Goal: Check status: Check status

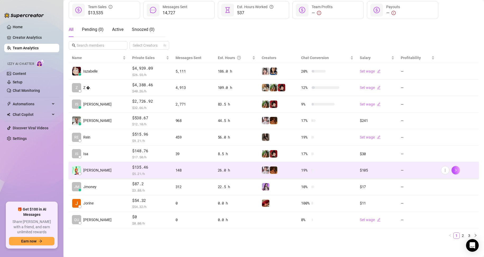
scroll to position [75, 0]
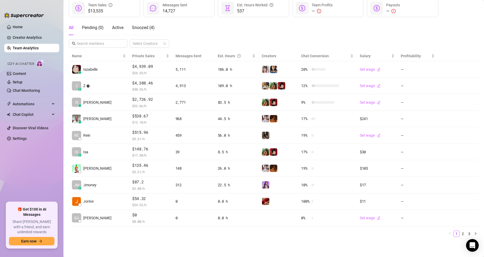
click at [23, 48] on link "Team Analytics" at bounding box center [26, 48] width 26 height 4
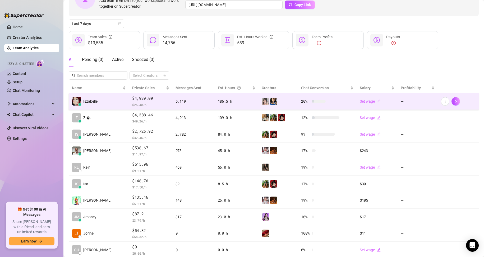
scroll to position [53, 0]
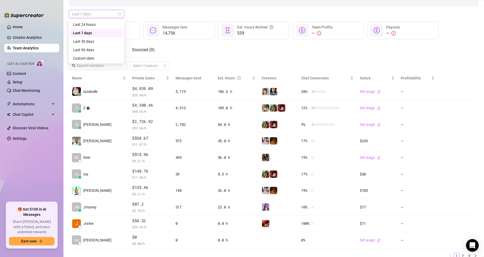
click at [102, 11] on span "Last 7 days" at bounding box center [96, 14] width 49 height 8
click at [84, 57] on div "Custom date" at bounding box center [96, 58] width 47 height 6
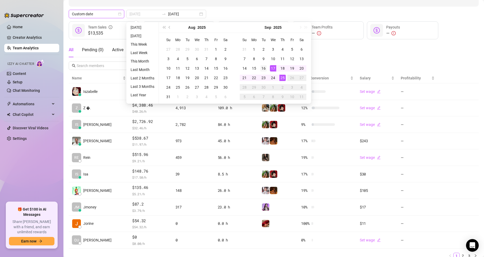
type input "2025-09-16"
click at [264, 69] on div "16" at bounding box center [263, 68] width 6 height 6
type input "2025-09-25"
click at [279, 76] on div "25" at bounding box center [282, 78] width 6 height 6
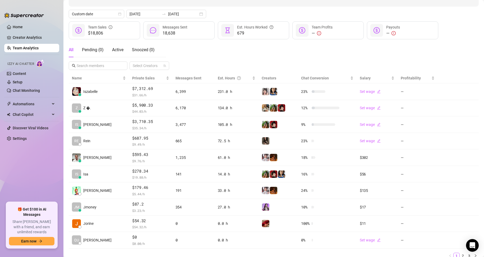
click at [45, 44] on ul "Home Creator Analytics Team Analytics Izzy AI Chatter Content Setup Chat Monito…" at bounding box center [31, 111] width 55 height 180
click at [33, 47] on link "Team Analytics" at bounding box center [26, 48] width 26 height 4
click at [39, 49] on link "Team Analytics" at bounding box center [26, 48] width 26 height 4
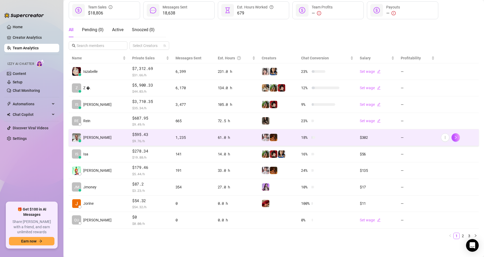
scroll to position [75, 0]
